Goal: Task Accomplishment & Management: Manage account settings

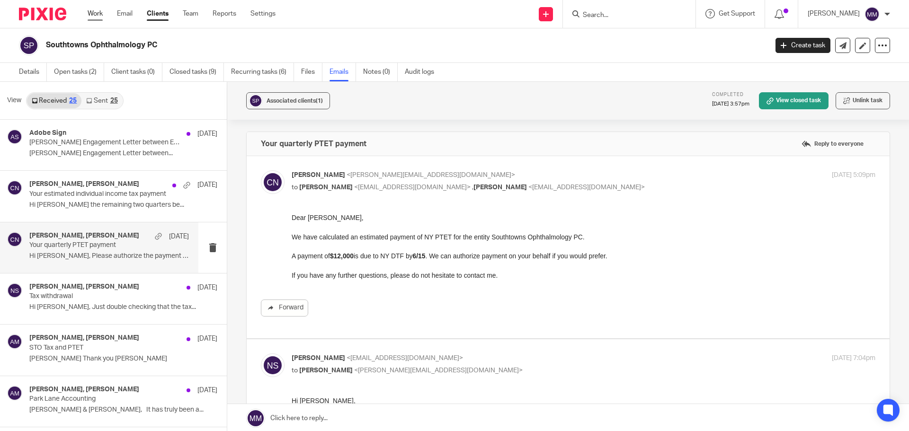
click at [96, 12] on link "Work" at bounding box center [95, 13] width 15 height 9
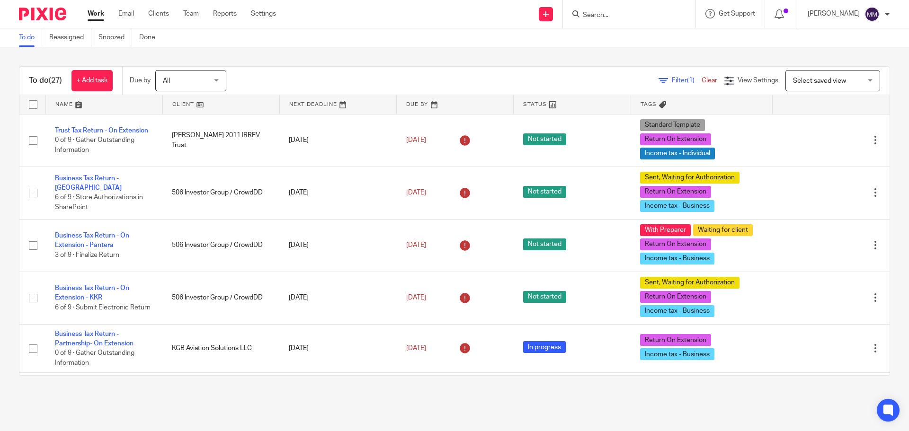
click at [267, 403] on main "To do Reassigned Snoozed Done To do (27) + Add task Due by All All Today Tomorr…" at bounding box center [454, 215] width 909 height 431
click at [357, 14] on div "Send new email Create task Add client Request signature Get Support Contact via…" at bounding box center [599, 14] width 619 height 28
click at [612, 18] on input "Search" at bounding box center [624, 15] width 85 height 9
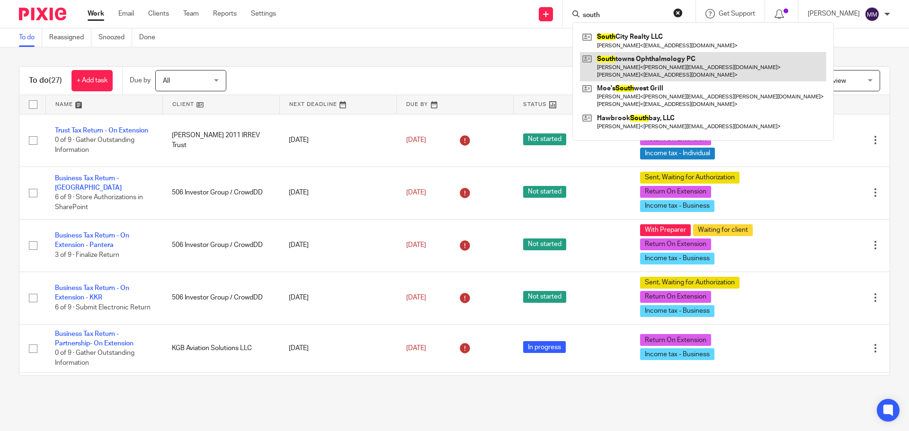
type input "south"
click at [643, 63] on link at bounding box center [703, 66] width 246 height 29
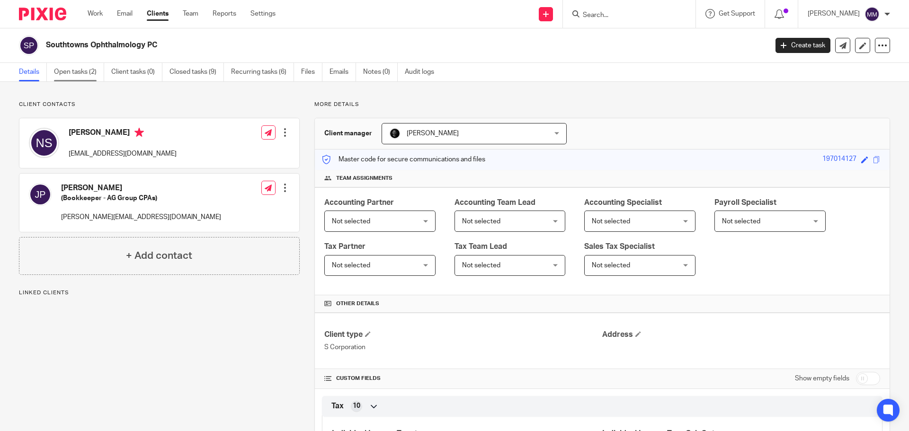
click at [75, 70] on link "Open tasks (2)" at bounding box center [79, 72] width 50 height 18
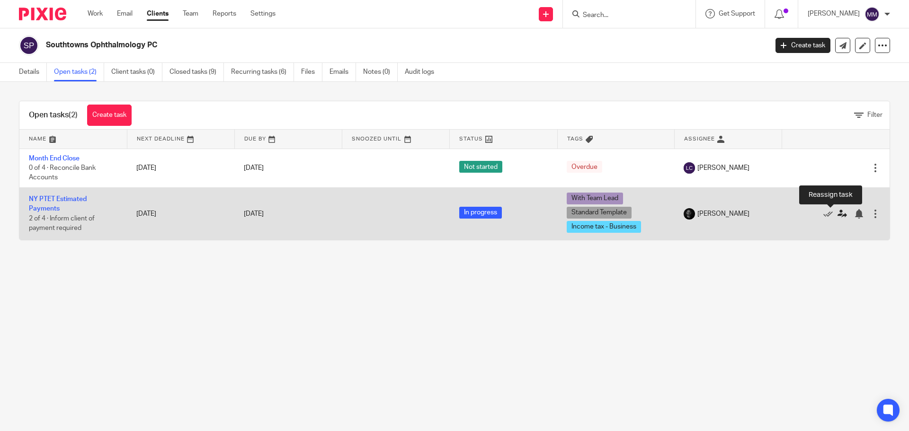
click at [837, 215] on icon at bounding box center [841, 213] width 9 height 9
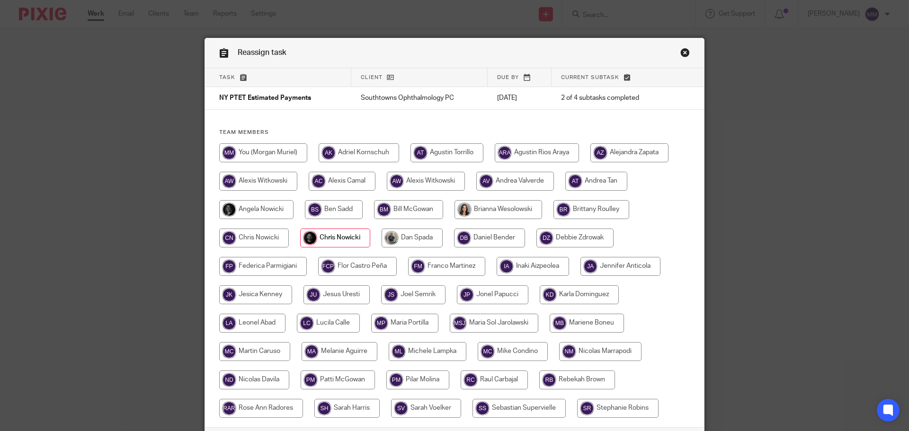
click at [252, 150] on input "radio" at bounding box center [263, 152] width 88 height 19
radio input "true"
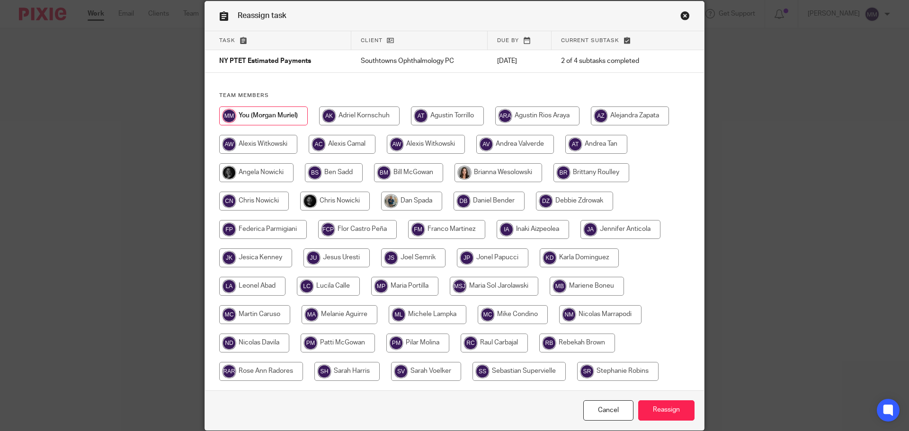
scroll to position [74, 0]
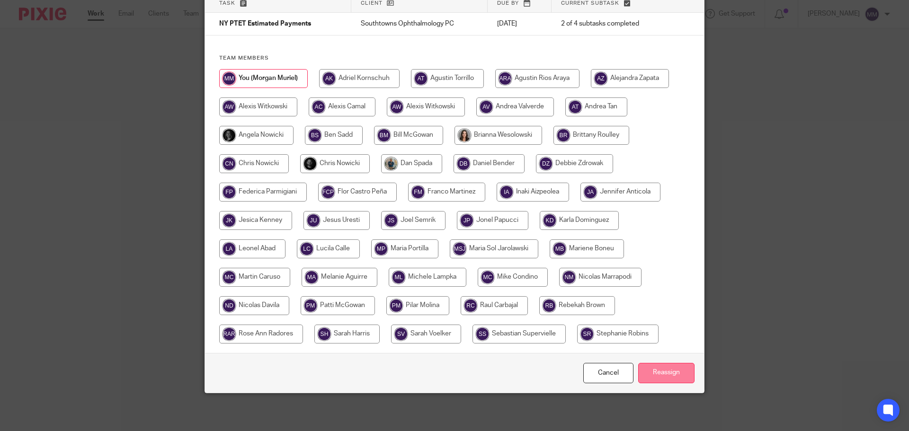
click at [654, 378] on input "Reassign" at bounding box center [666, 373] width 56 height 20
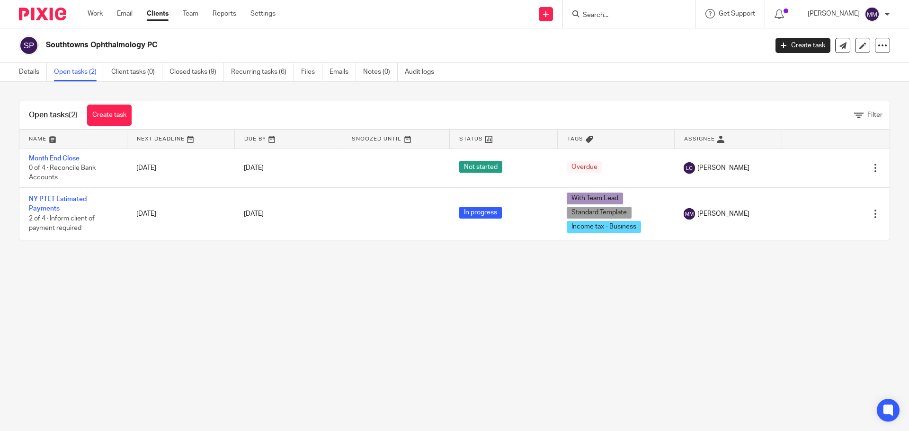
click at [100, 17] on link "Work" at bounding box center [95, 13] width 15 height 9
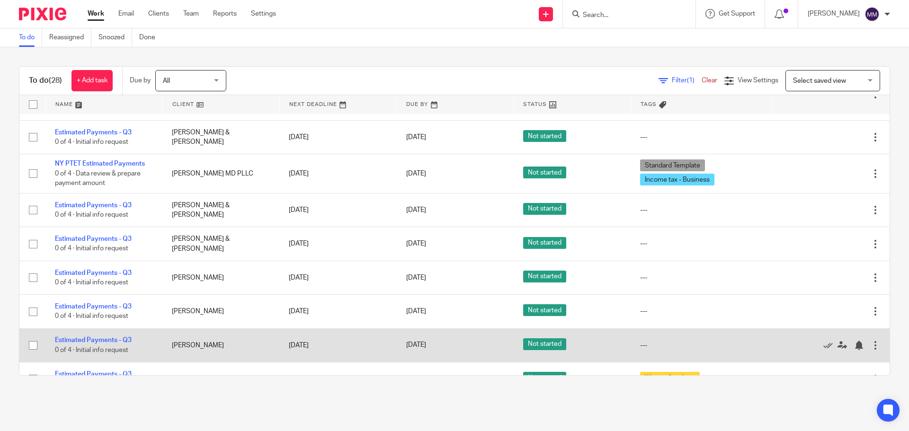
scroll to position [568, 0]
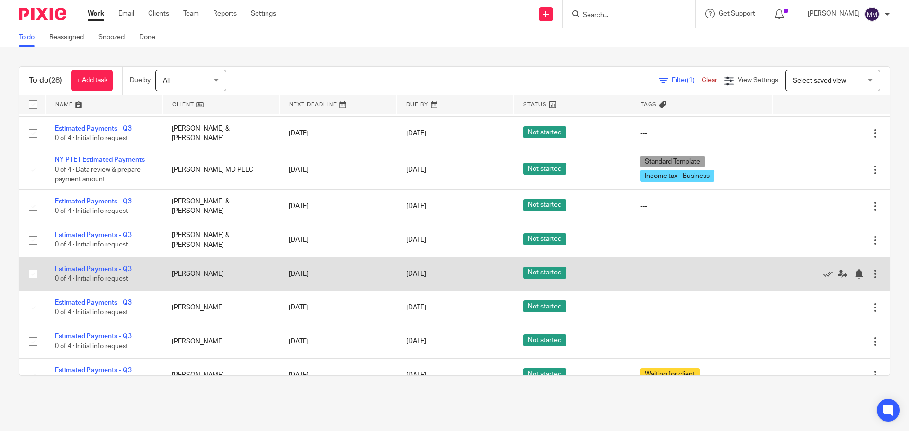
click at [116, 270] on link "Estimated Payments - Q3" at bounding box center [93, 269] width 77 height 7
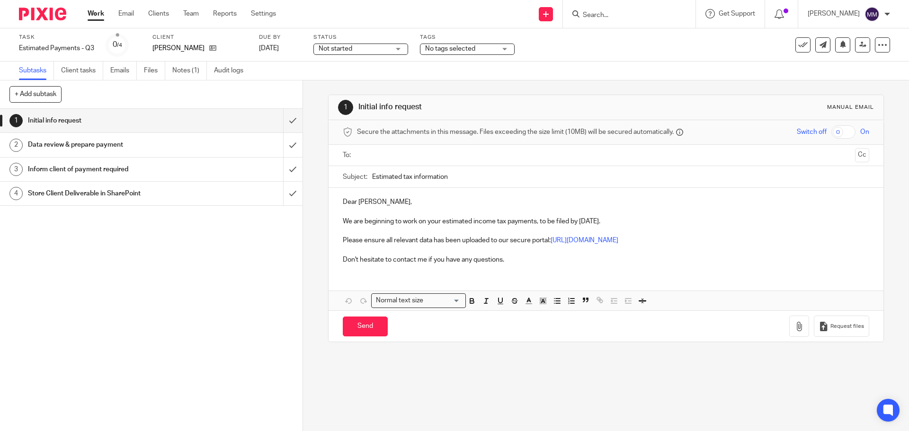
click at [184, 80] on div "+ Add subtask Cancel + Add" at bounding box center [151, 94] width 302 height 28
click at [189, 73] on link "Notes (1)" at bounding box center [189, 71] width 35 height 18
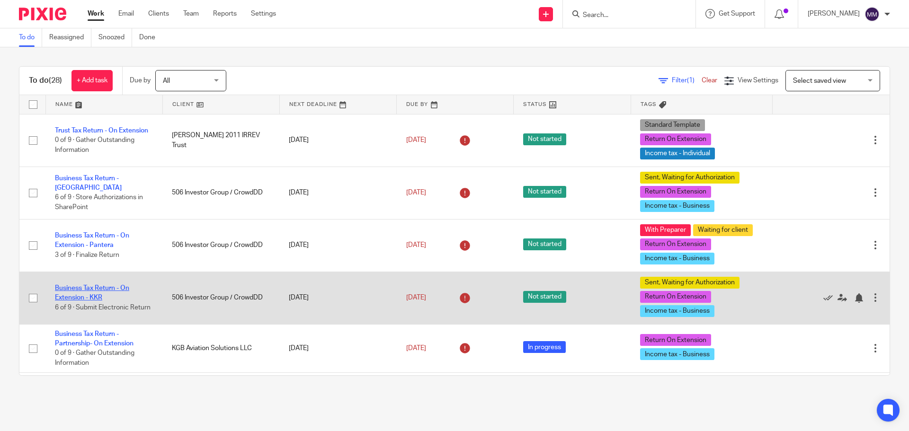
click at [86, 289] on link "Business Tax Return - On Extension - KKR" at bounding box center [92, 293] width 74 height 16
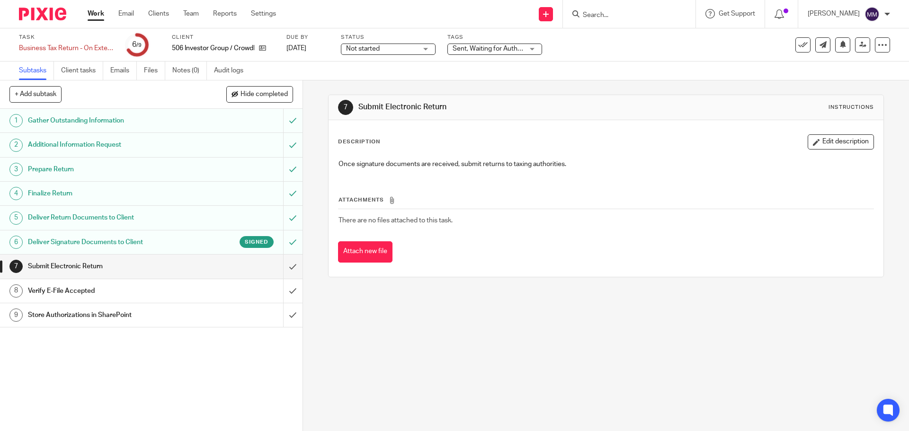
click at [482, 48] on span "Sent, Waiting for Authorization + 2" at bounding box center [502, 48] width 100 height 7
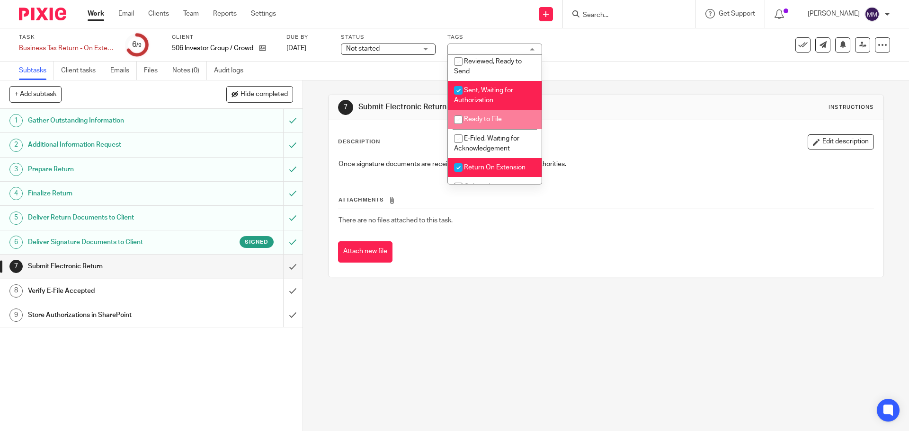
scroll to position [95, 0]
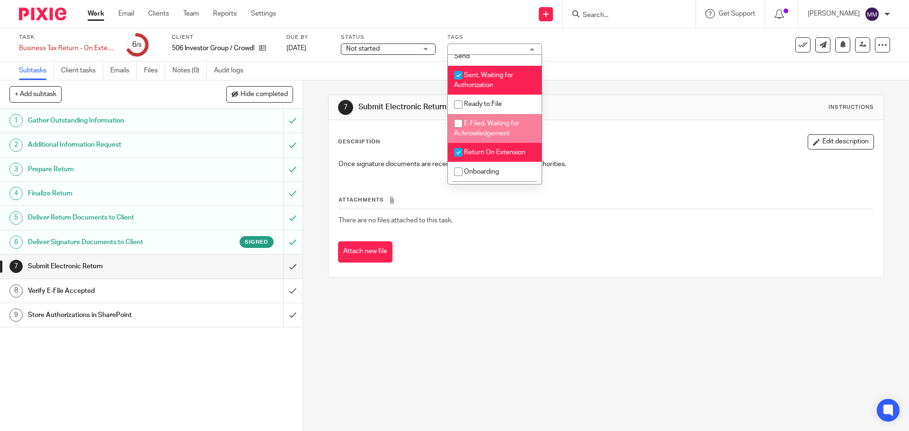
click at [497, 121] on span "E-Filed, Waiting for Acknowledgement" at bounding box center [486, 128] width 65 height 17
checkbox input "true"
click at [480, 82] on span "Sent, Waiting for Authorization" at bounding box center [483, 80] width 59 height 17
checkbox input "false"
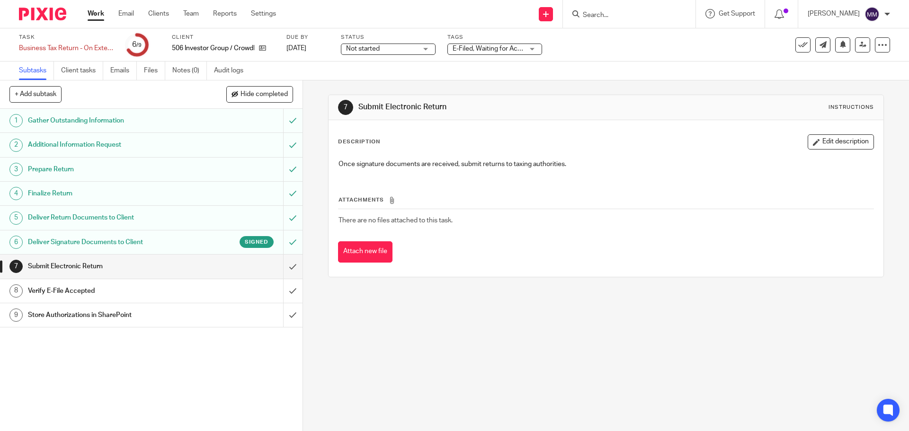
click at [632, 52] on div "Task Business Tax Return - On Extension - KKR Save Business Tax Return - On Ext…" at bounding box center [382, 45] width 726 height 23
click at [93, 15] on link "Work" at bounding box center [96, 13] width 17 height 9
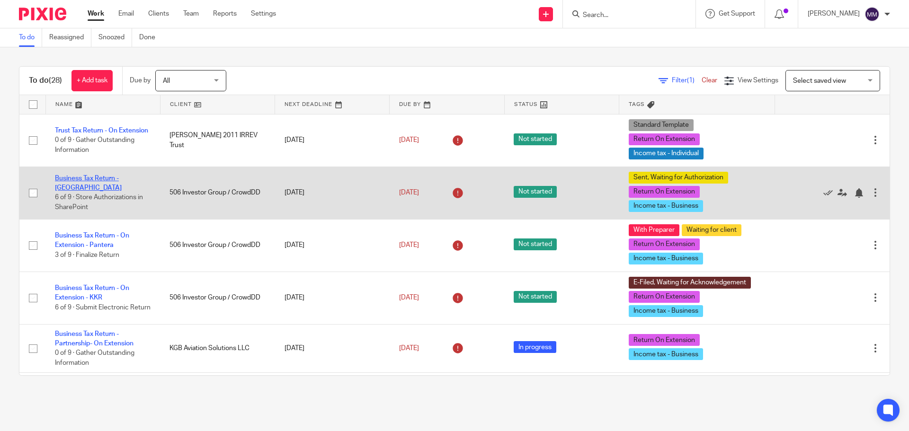
click at [122, 182] on link "Business Tax Return - [GEOGRAPHIC_DATA]" at bounding box center [88, 183] width 67 height 16
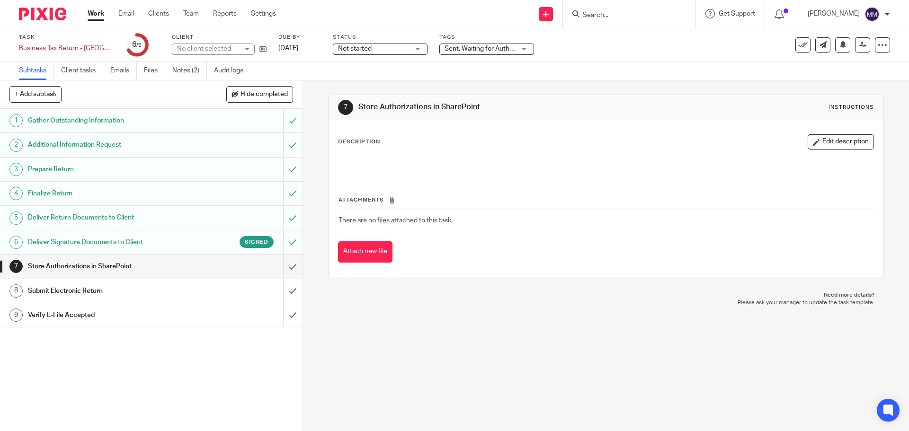
click at [470, 48] on span "Sent, Waiting for Authorization + 2" at bounding box center [494, 48] width 100 height 7
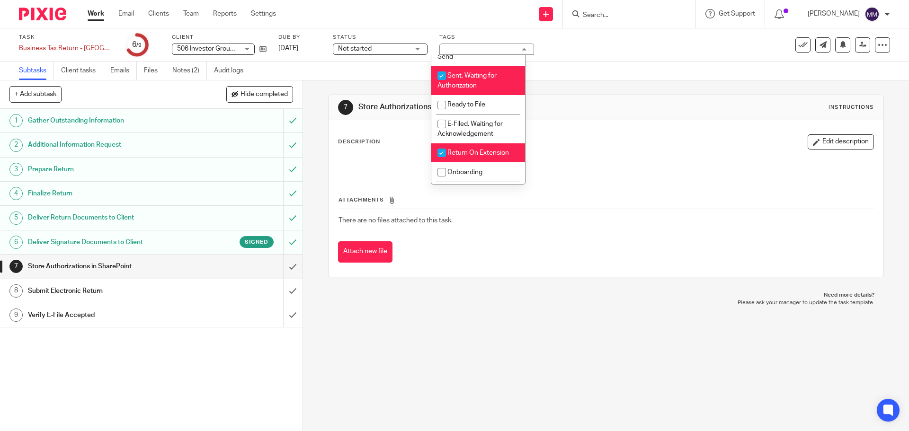
scroll to position [95, 0]
click at [477, 98] on li "Ready to File" at bounding box center [478, 104] width 94 height 19
click at [480, 101] on span "Ready to File" at bounding box center [466, 104] width 38 height 7
checkbox input "false"
click at [479, 130] on li "E-Filed, Waiting for Acknowledgement" at bounding box center [478, 128] width 94 height 29
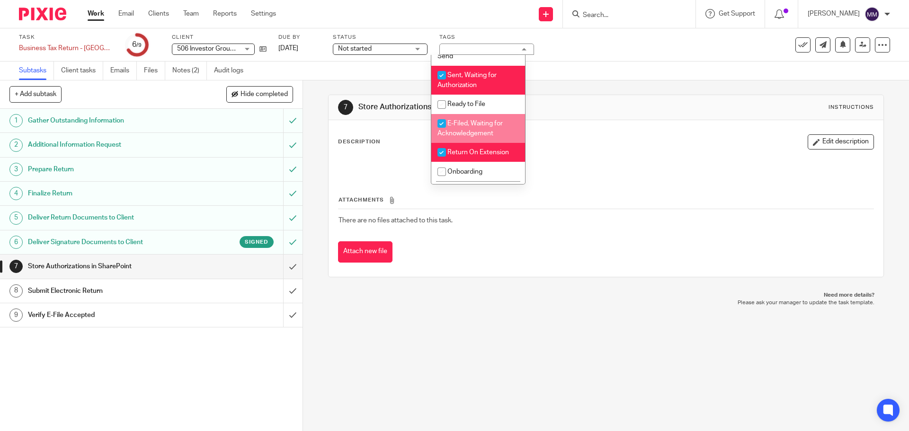
checkbox input "true"
click at [485, 85] on li "Sent, Waiting for Authorization" at bounding box center [478, 80] width 94 height 29
checkbox input "false"
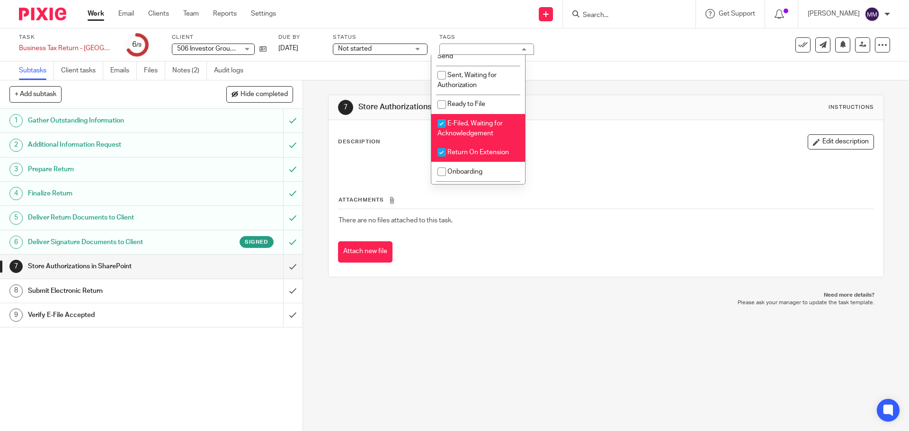
click at [574, 68] on div "Subtasks Client tasks Emails Files Notes (2) Audit logs" at bounding box center [454, 71] width 909 height 19
